Goal: Navigation & Orientation: Find specific page/section

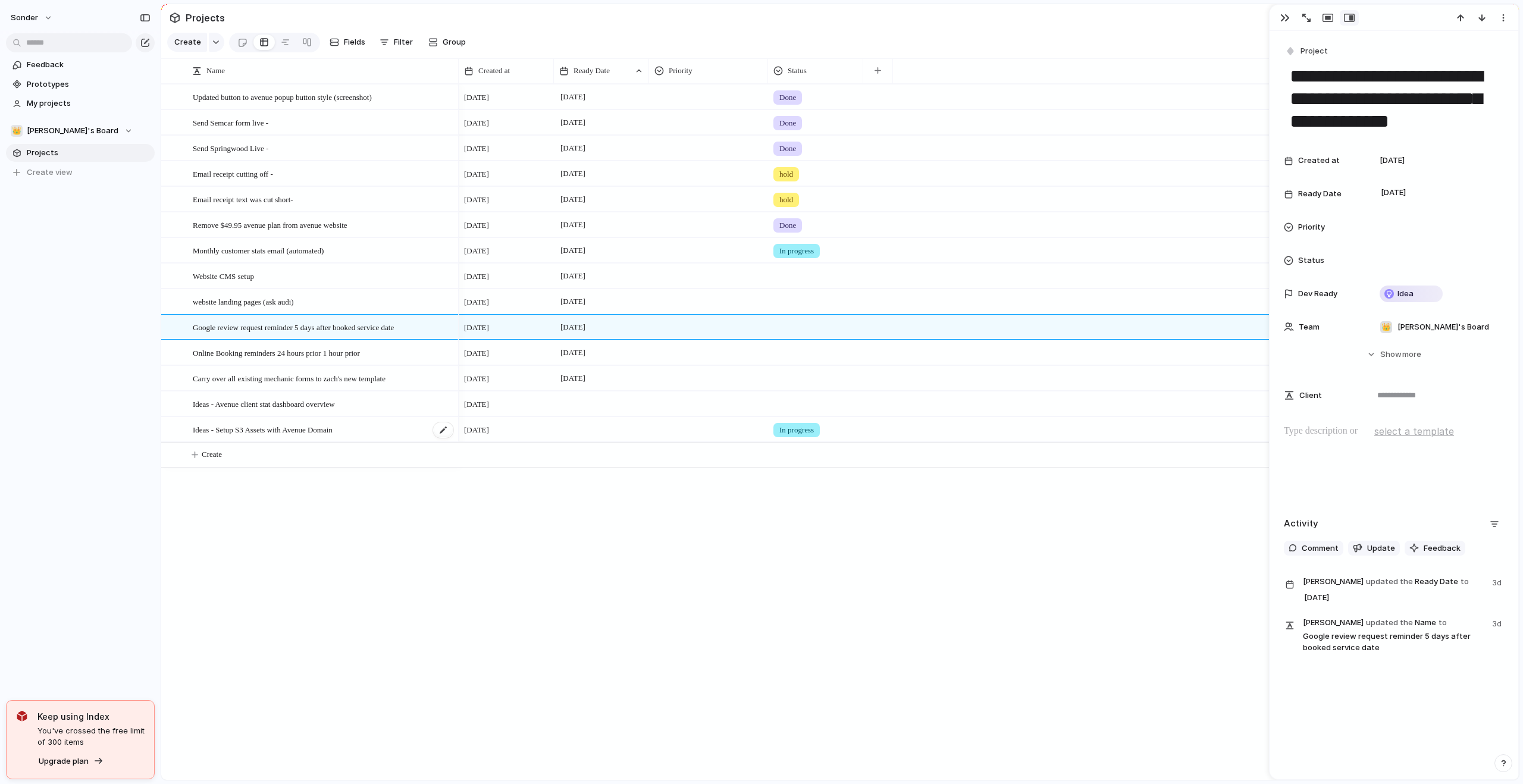
click at [316, 436] on span "Ideas - Setup S3 Assets with Avenue Domain" at bounding box center [263, 429] width 140 height 13
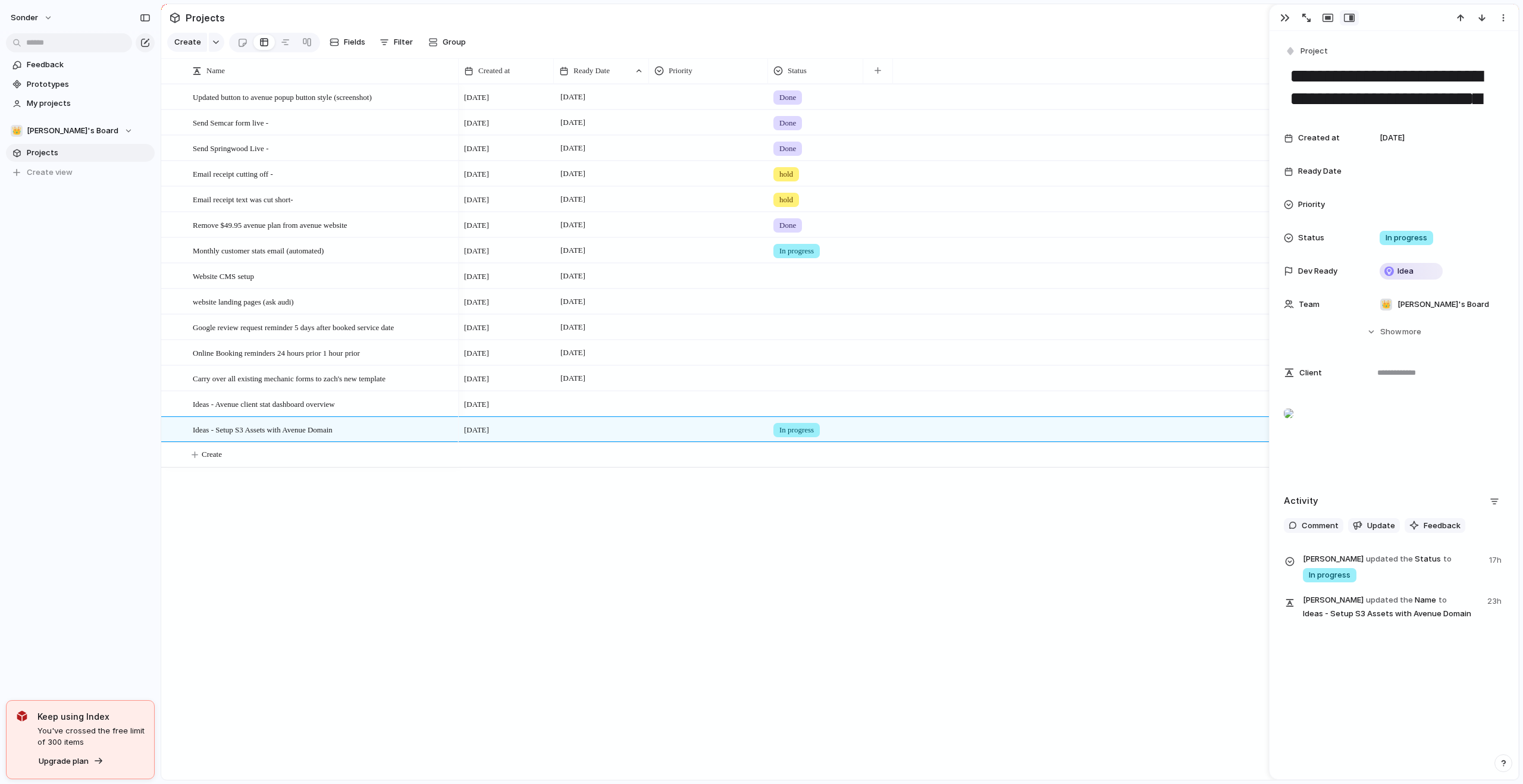
click at [1294, 426] on div at bounding box center [1289, 413] width 10 height 24
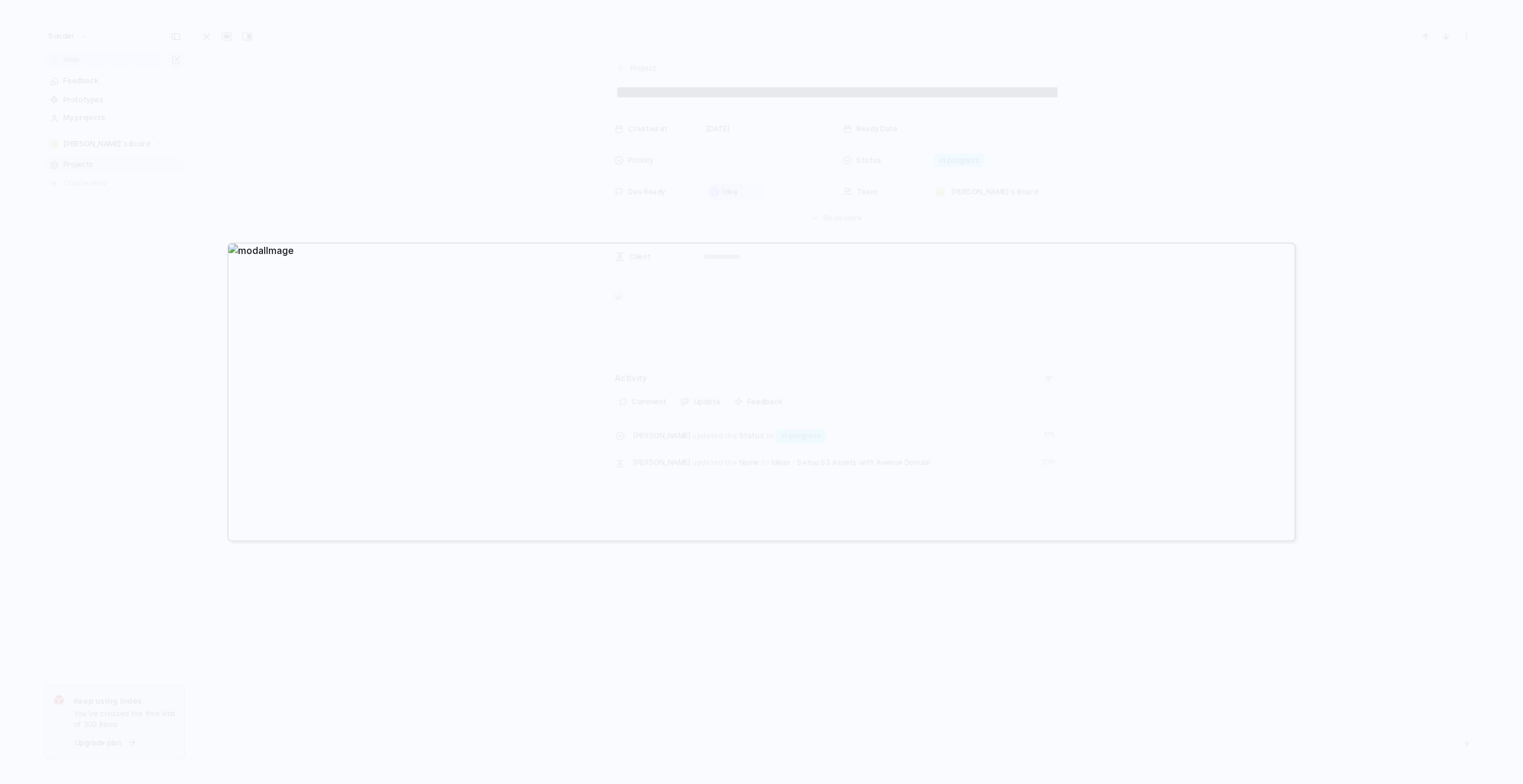
click at [1132, 99] on div at bounding box center [761, 392] width 1523 height 784
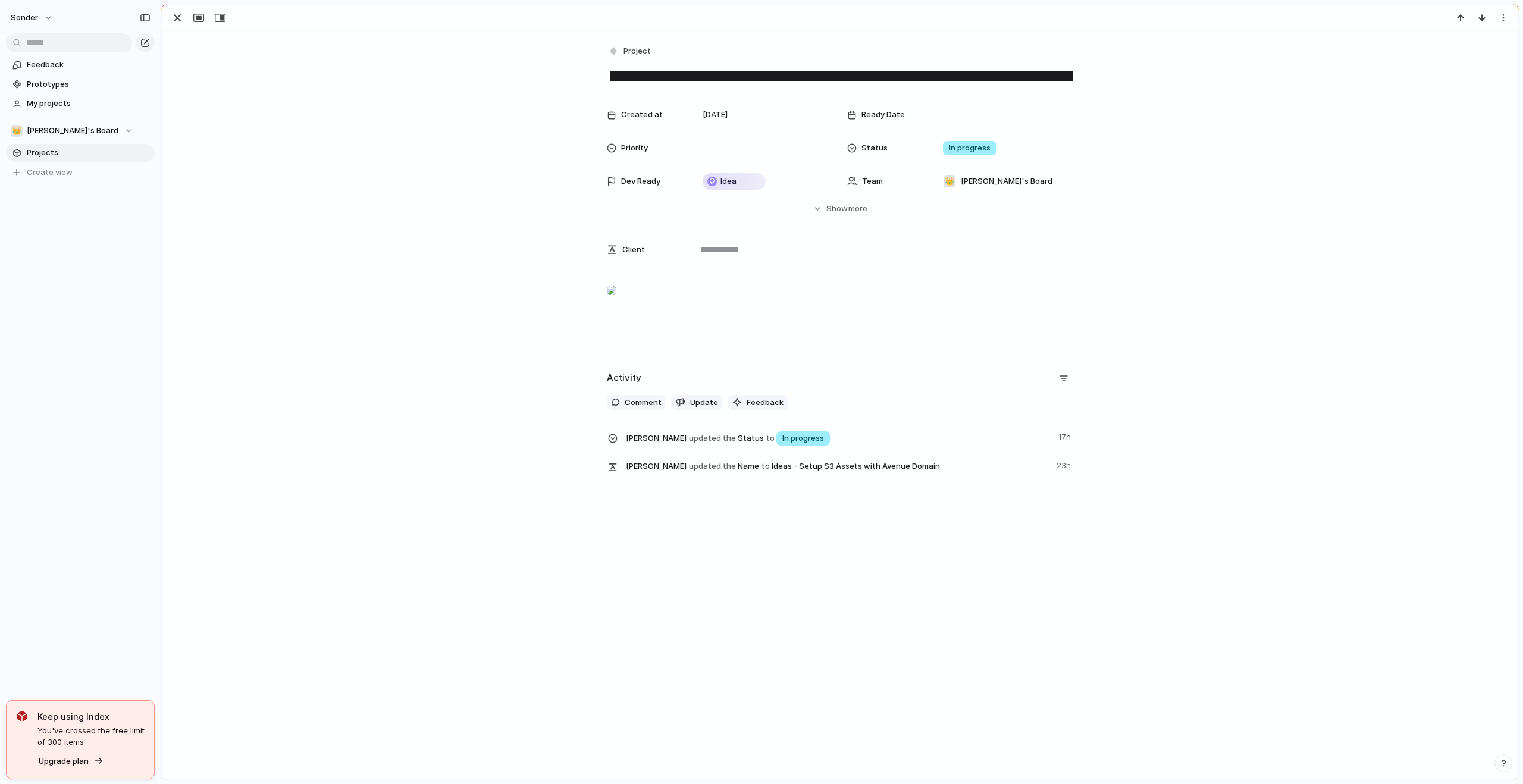
click at [308, 115] on div "Created at [DATE] Ready Date Priority Status In progress Dev Ready Idea Team 👑 …" at bounding box center [841, 158] width 1328 height 112
click at [56, 132] on span "[PERSON_NAME]'s Board" at bounding box center [73, 130] width 92 height 12
click at [78, 296] on span "[PERSON_NAME]'s Board" at bounding box center [82, 290] width 92 height 12
